Goal: Find specific page/section: Find specific page/section

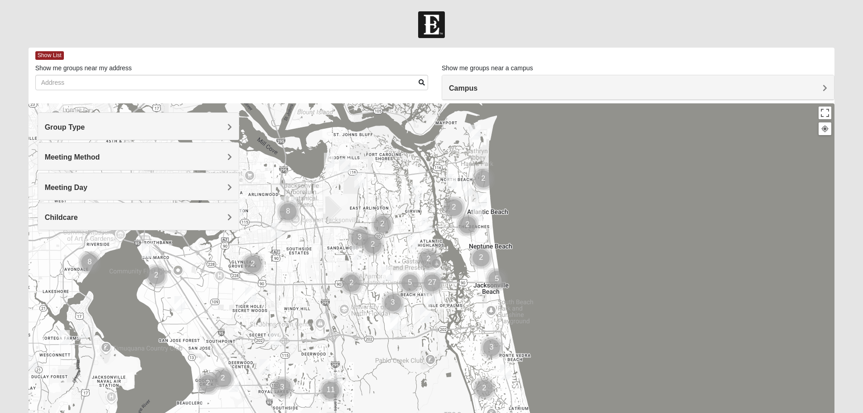
click at [157, 126] on h4 "Group Type" at bounding box center [138, 127] width 187 height 9
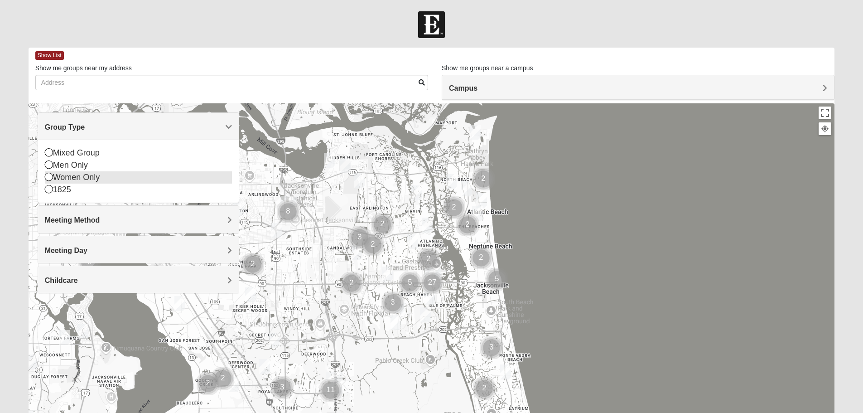
click at [50, 178] on icon at bounding box center [49, 177] width 8 height 8
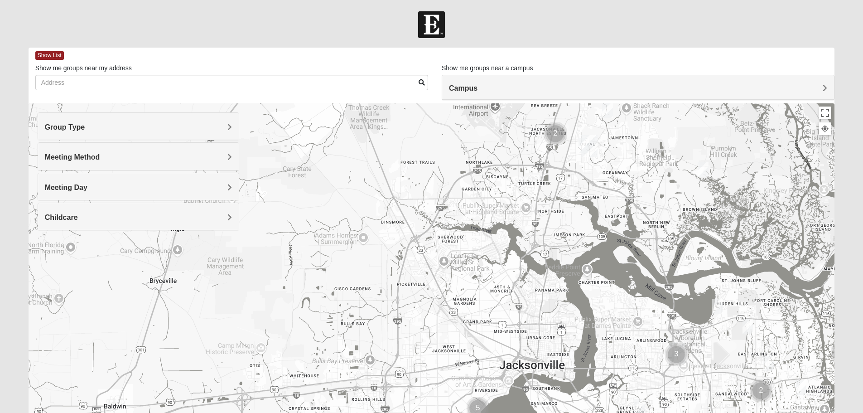
drag, startPoint x: 109, startPoint y: 288, endPoint x: 498, endPoint y: 434, distance: 415.7
click at [498, 412] on html "Log In Find A Group Error Show List Loading Groups" at bounding box center [431, 249] width 863 height 499
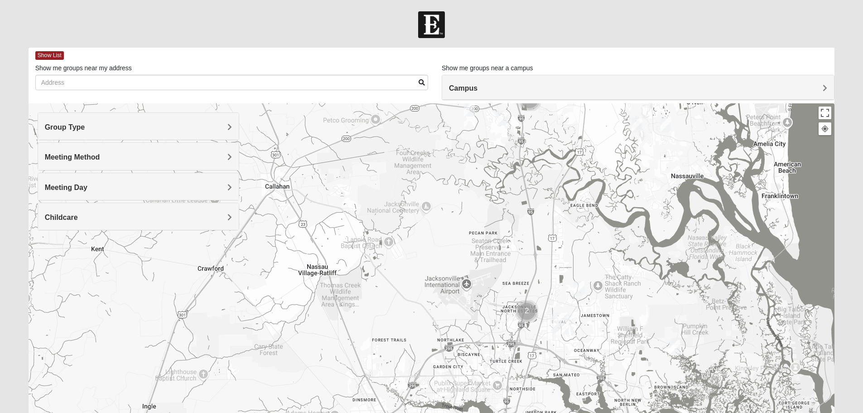
drag, startPoint x: 378, startPoint y: 253, endPoint x: 337, endPoint y: 434, distance: 186.0
click at [337, 412] on html "Log In Find A Group Error Show List Loading Groups" at bounding box center [431, 249] width 863 height 499
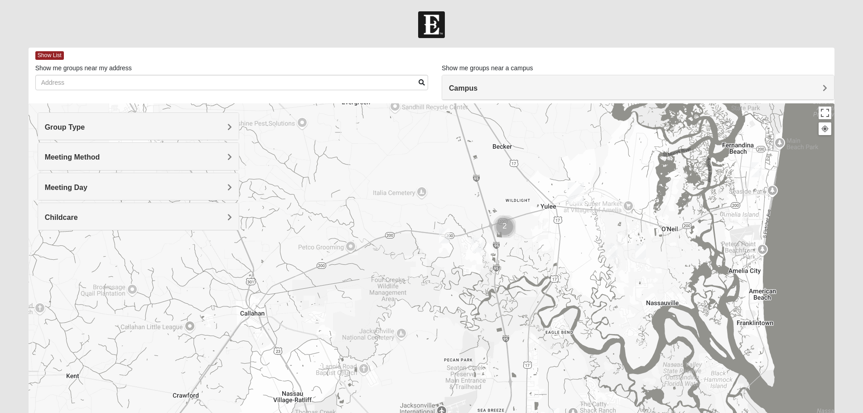
drag, startPoint x: 408, startPoint y: 227, endPoint x: 398, endPoint y: 355, distance: 128.2
click at [398, 355] on div at bounding box center [432, 284] width 807 height 363
click at [143, 128] on h4 "Group Type" at bounding box center [138, 127] width 187 height 9
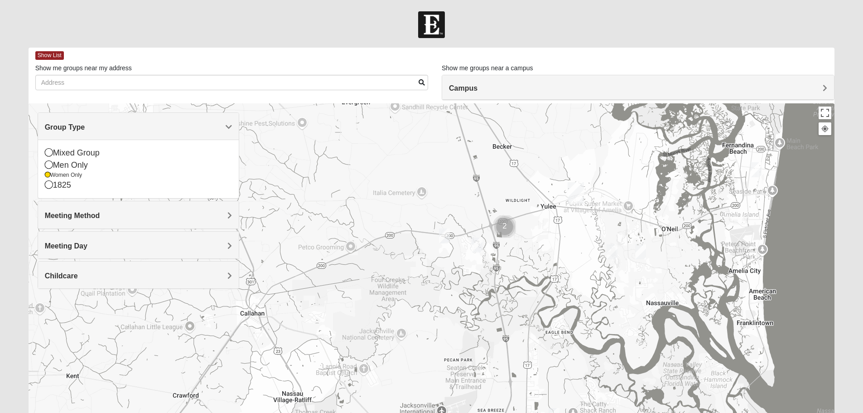
click at [129, 214] on h4 "Meeting Method" at bounding box center [138, 215] width 187 height 9
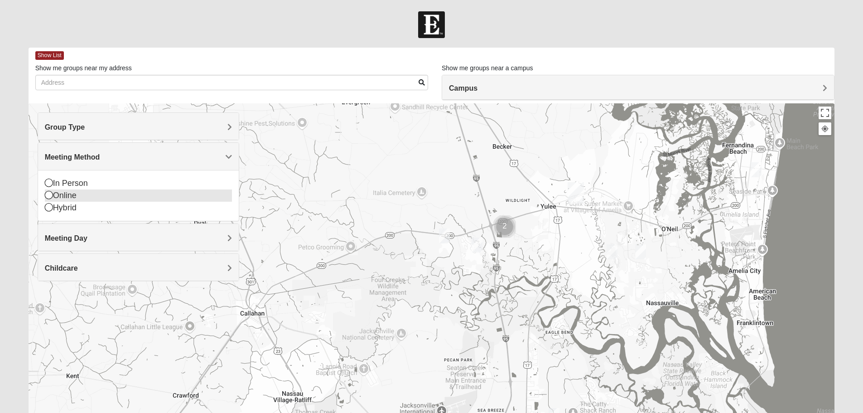
click at [47, 193] on icon at bounding box center [49, 195] width 8 height 8
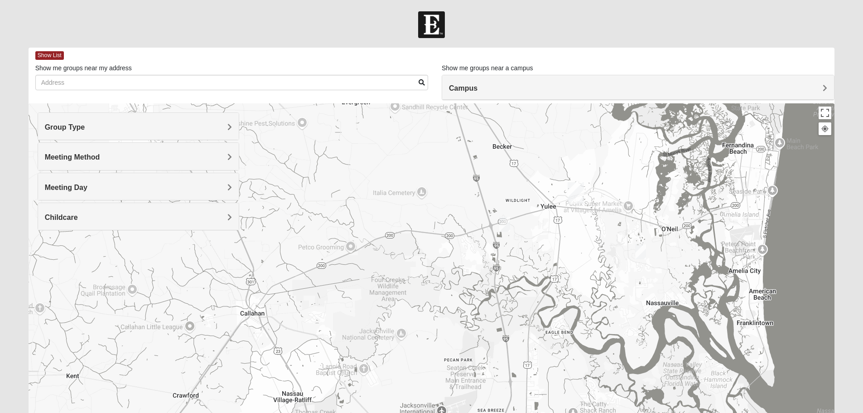
click at [135, 186] on h4 "Meeting Day" at bounding box center [138, 187] width 187 height 9
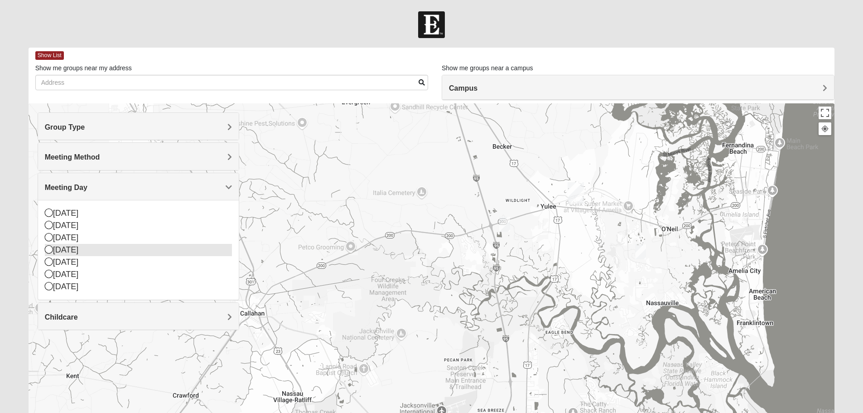
click at [48, 246] on icon at bounding box center [49, 249] width 8 height 8
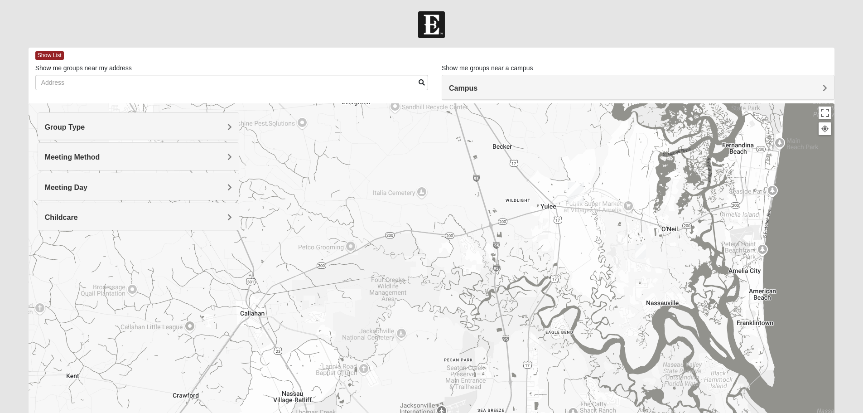
click at [638, 252] on img "Online Womens Danes 32034" at bounding box center [640, 251] width 11 height 15
click at [573, 227] on span "Learn More" at bounding box center [587, 232] width 38 height 10
